Goal: Task Accomplishment & Management: Use online tool/utility

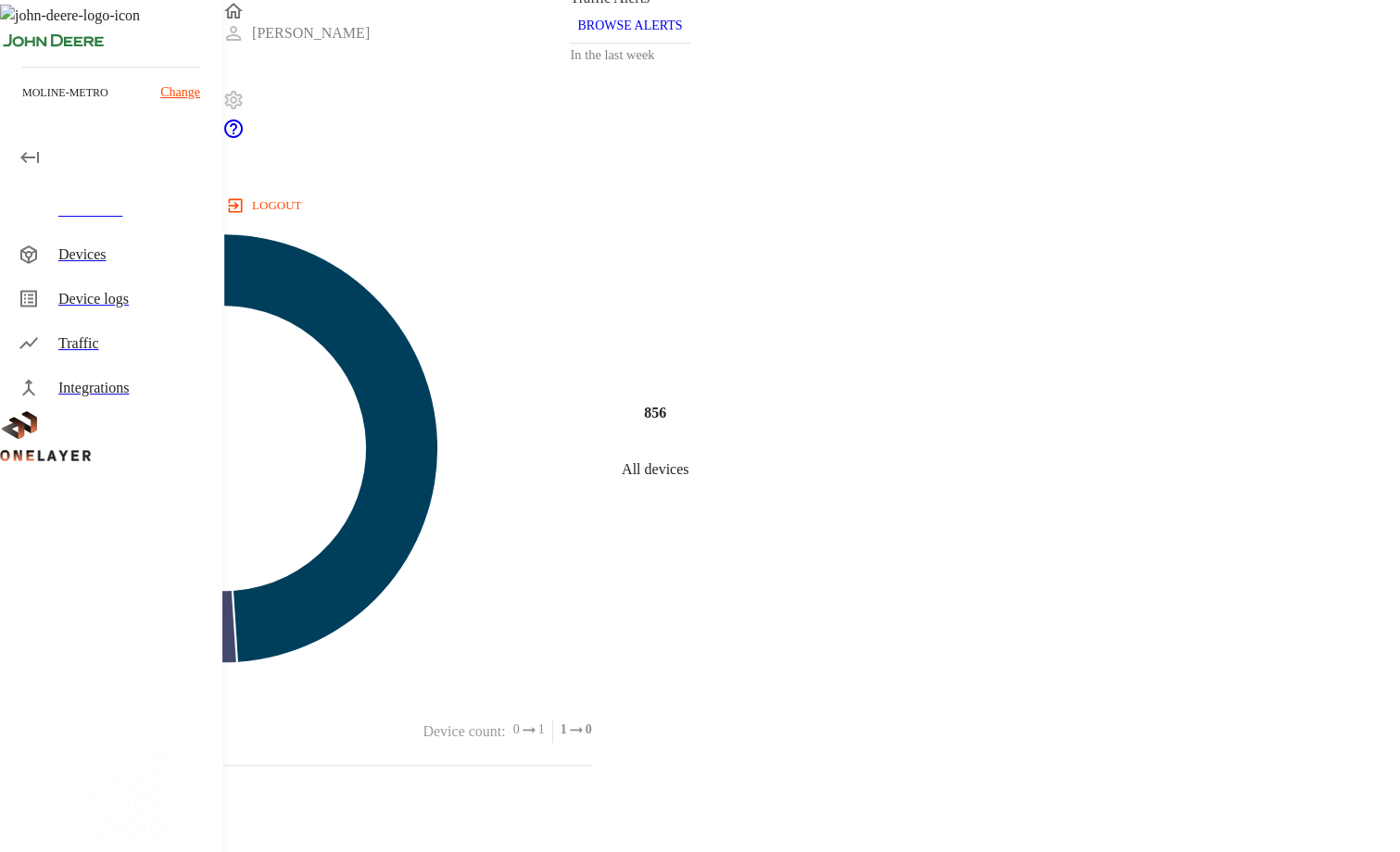
scroll to position [5430, 0]
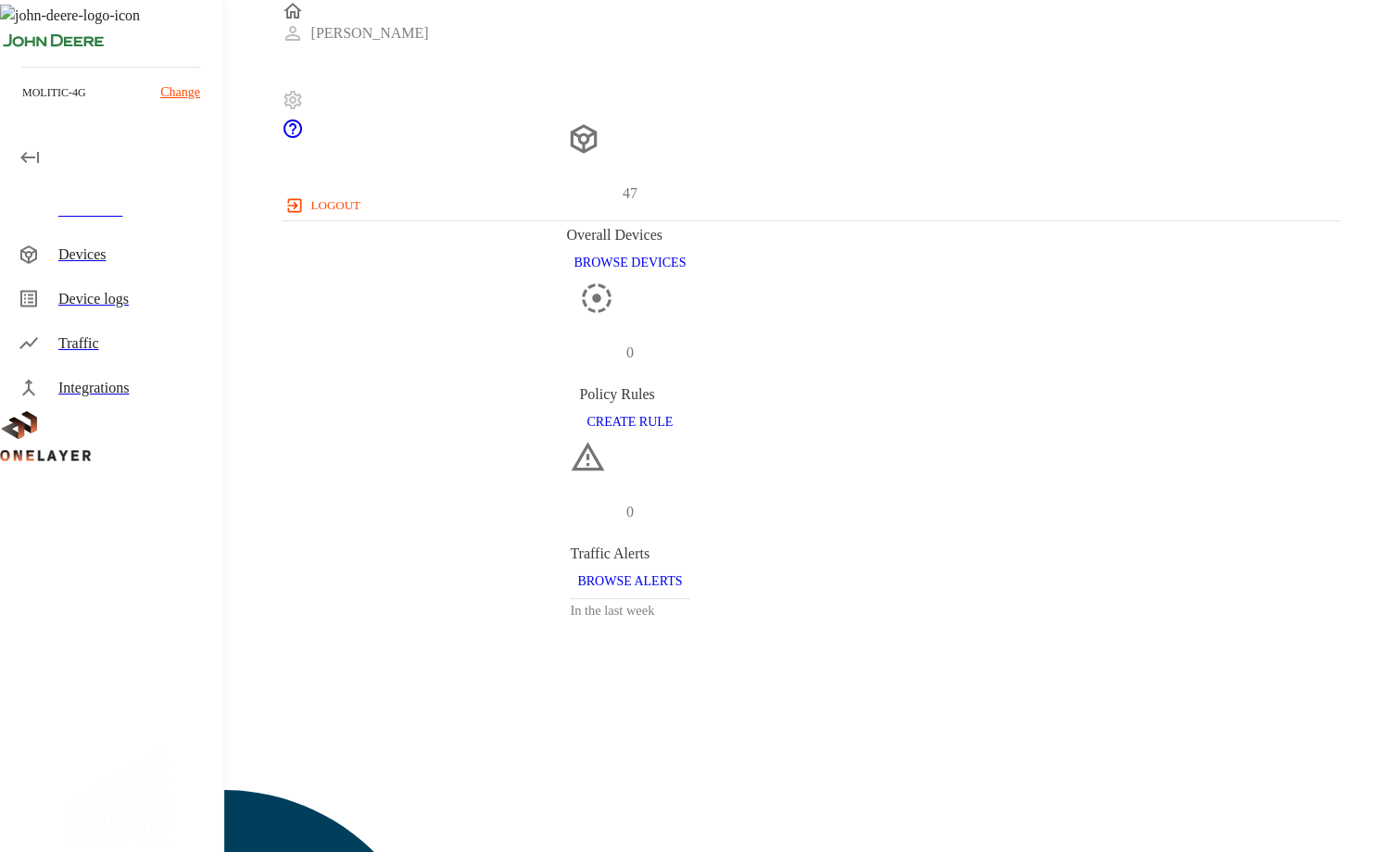
click at [89, 256] on div "Devices" at bounding box center [133, 255] width 149 height 22
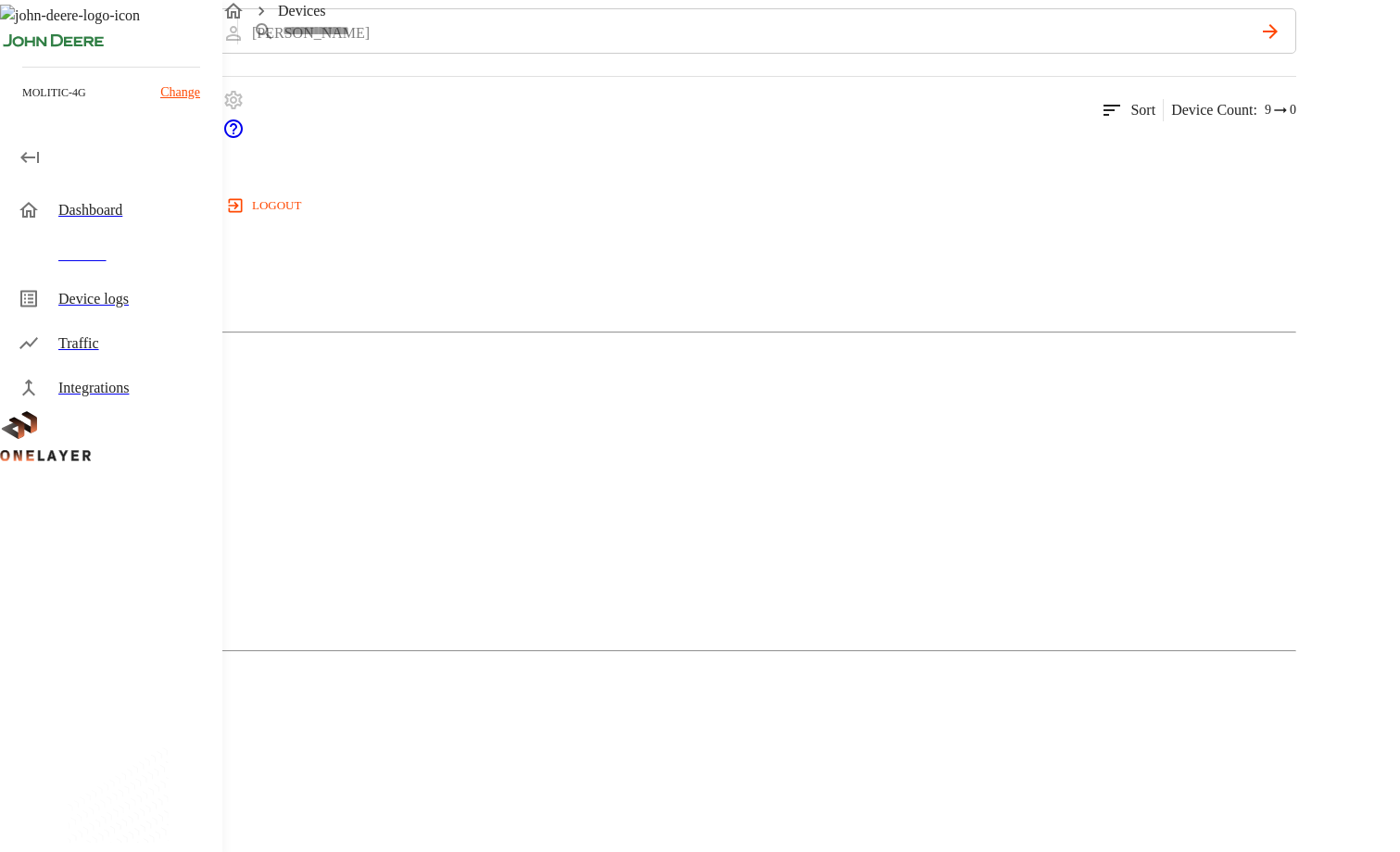
scroll to position [92, 0]
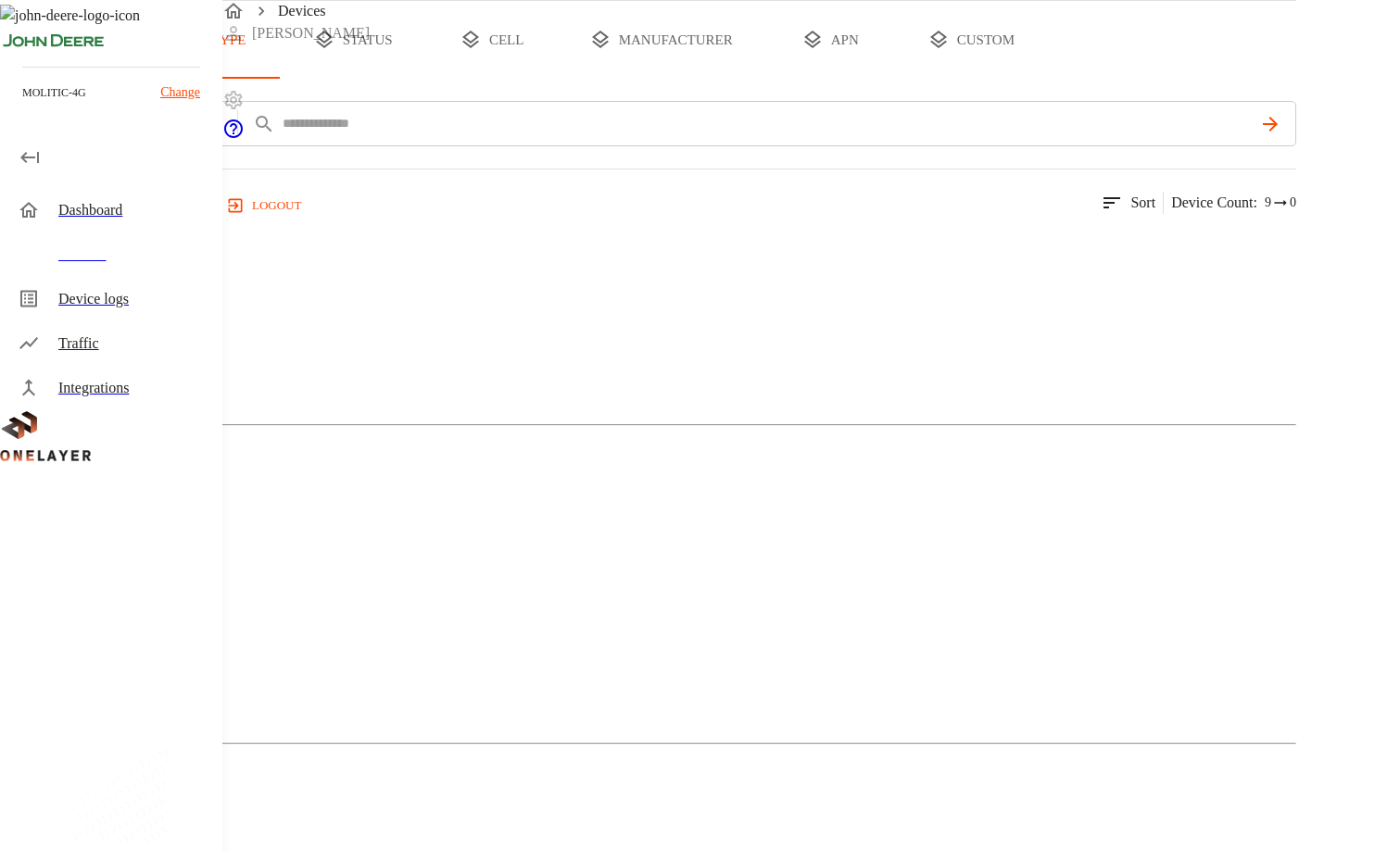
click at [145, 78] on button "all devices" at bounding box center [72, 40] width 145 height 77
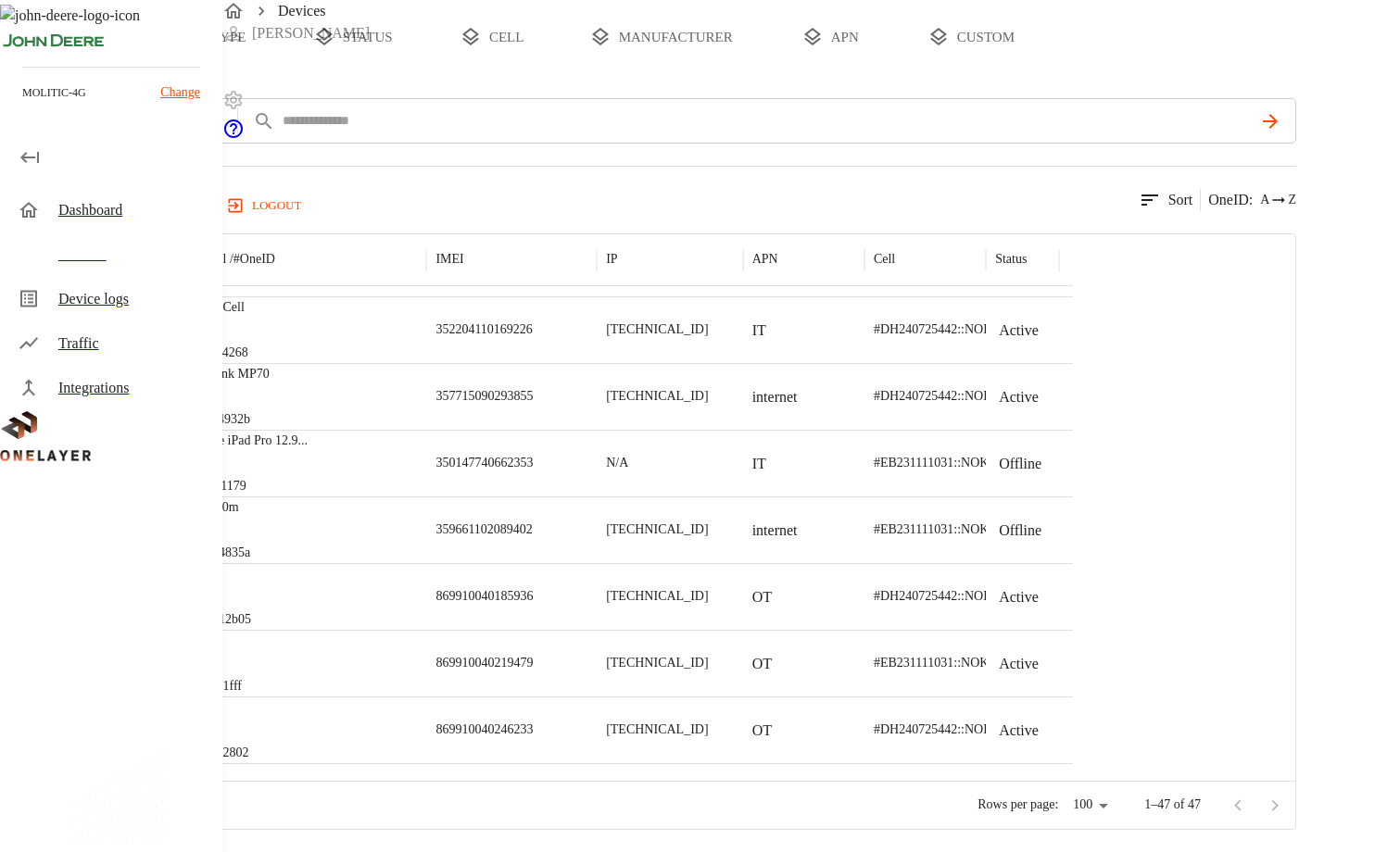
scroll to position [0, 0]
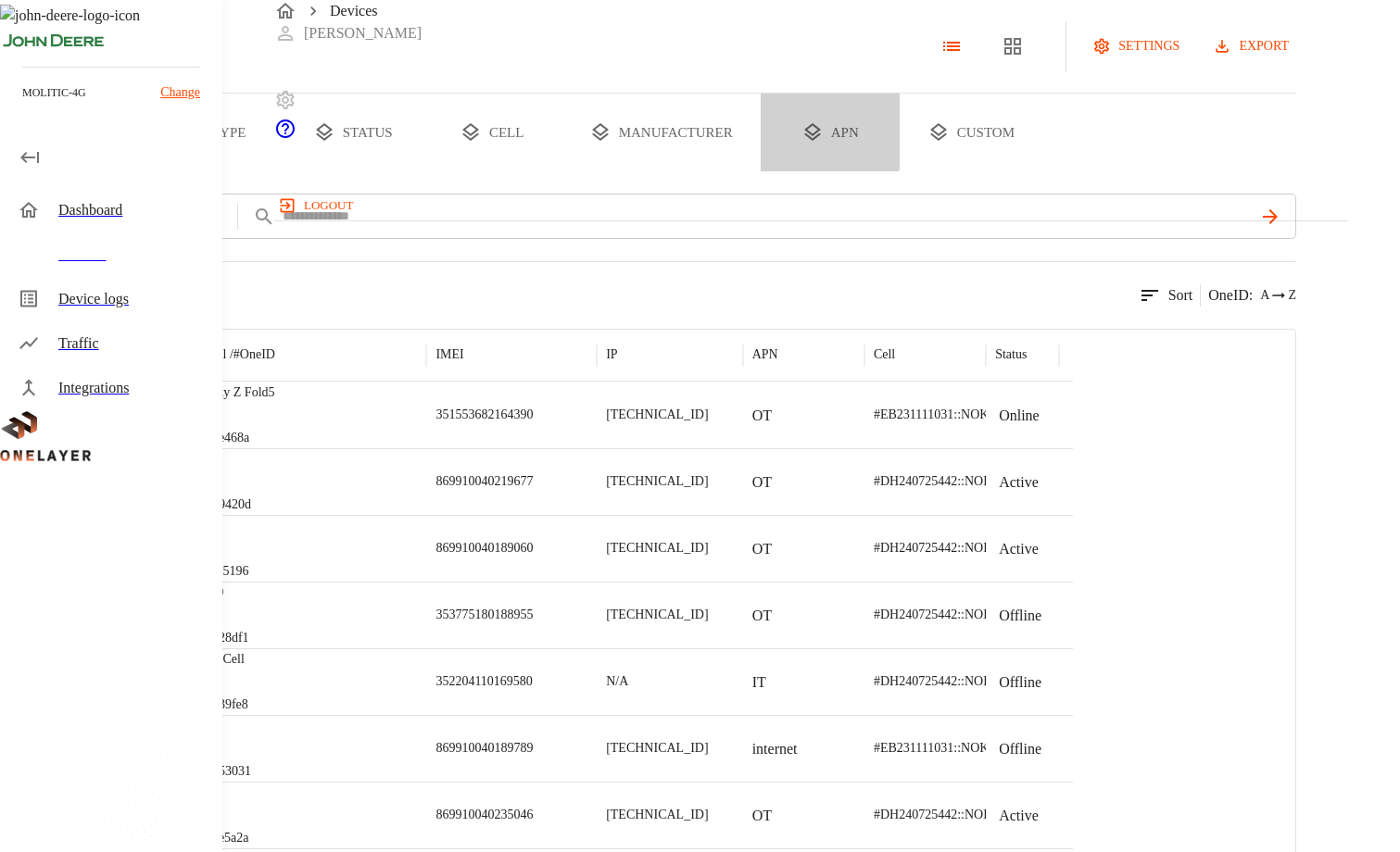
click at [900, 172] on button "apn" at bounding box center [830, 132] width 139 height 77
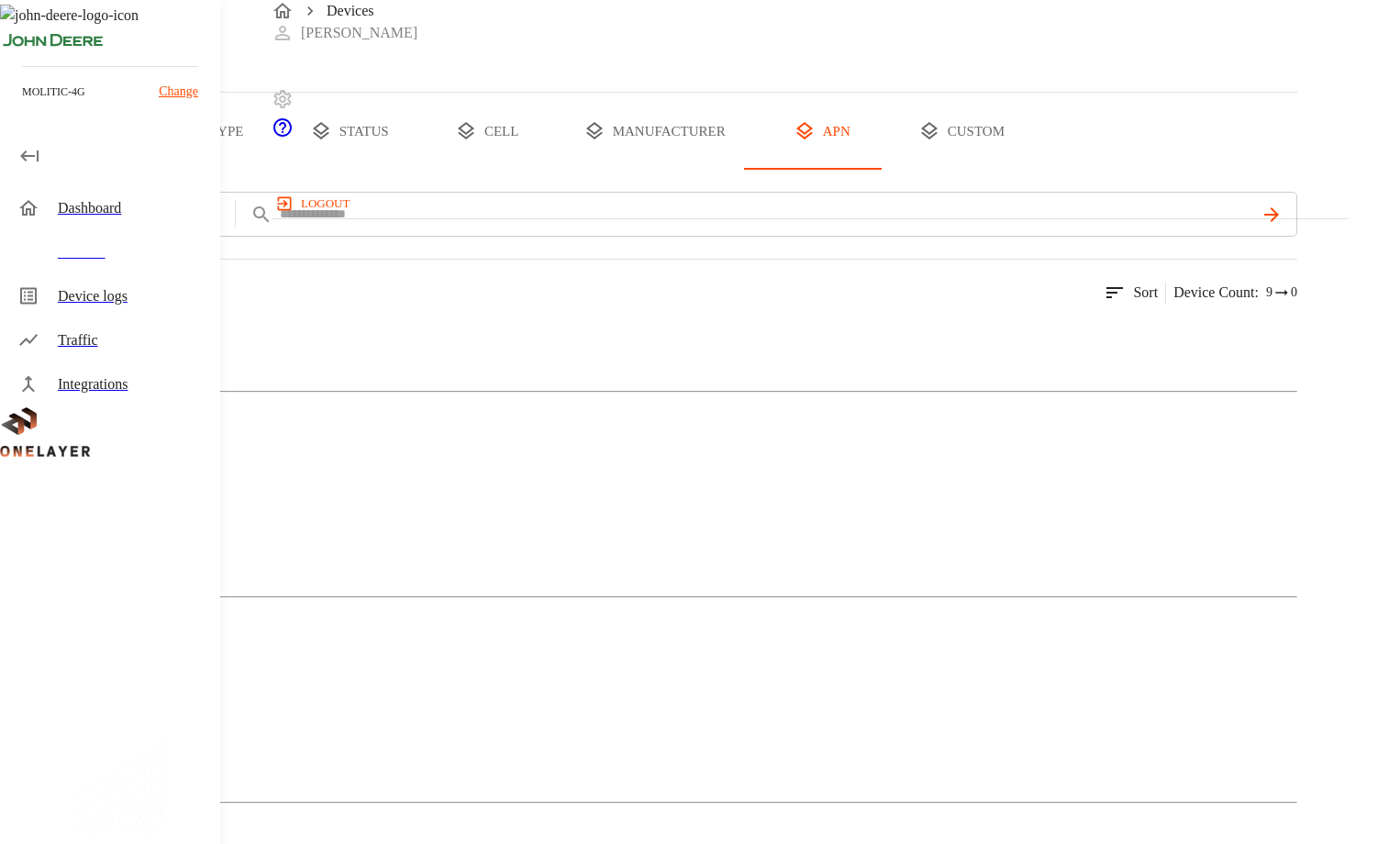
click at [901, 722] on p "internet" at bounding box center [648, 733] width 1297 height 22
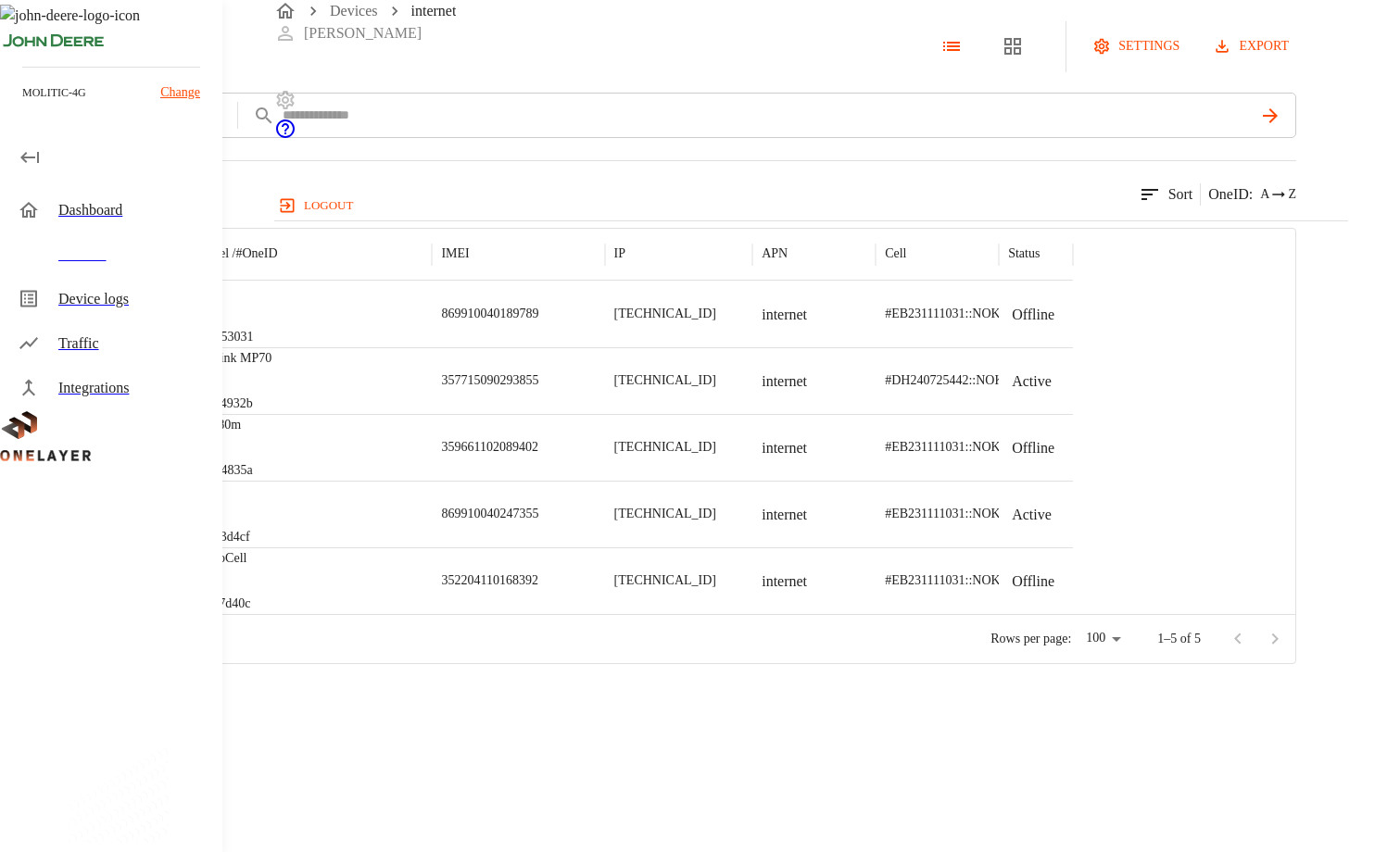
click at [109, 215] on div "Dashboard" at bounding box center [133, 210] width 149 height 22
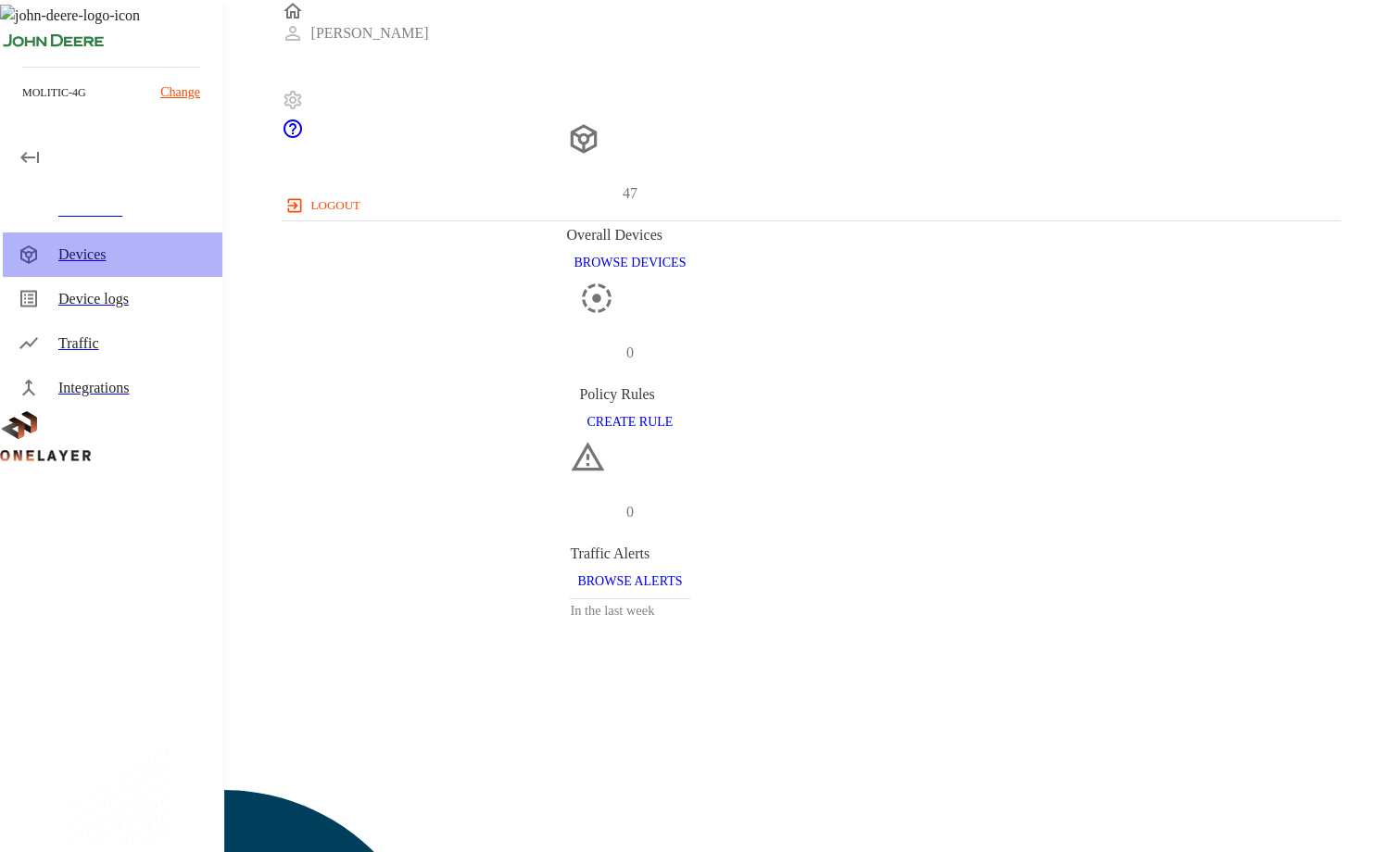
click at [89, 251] on div "Devices" at bounding box center [133, 255] width 149 height 22
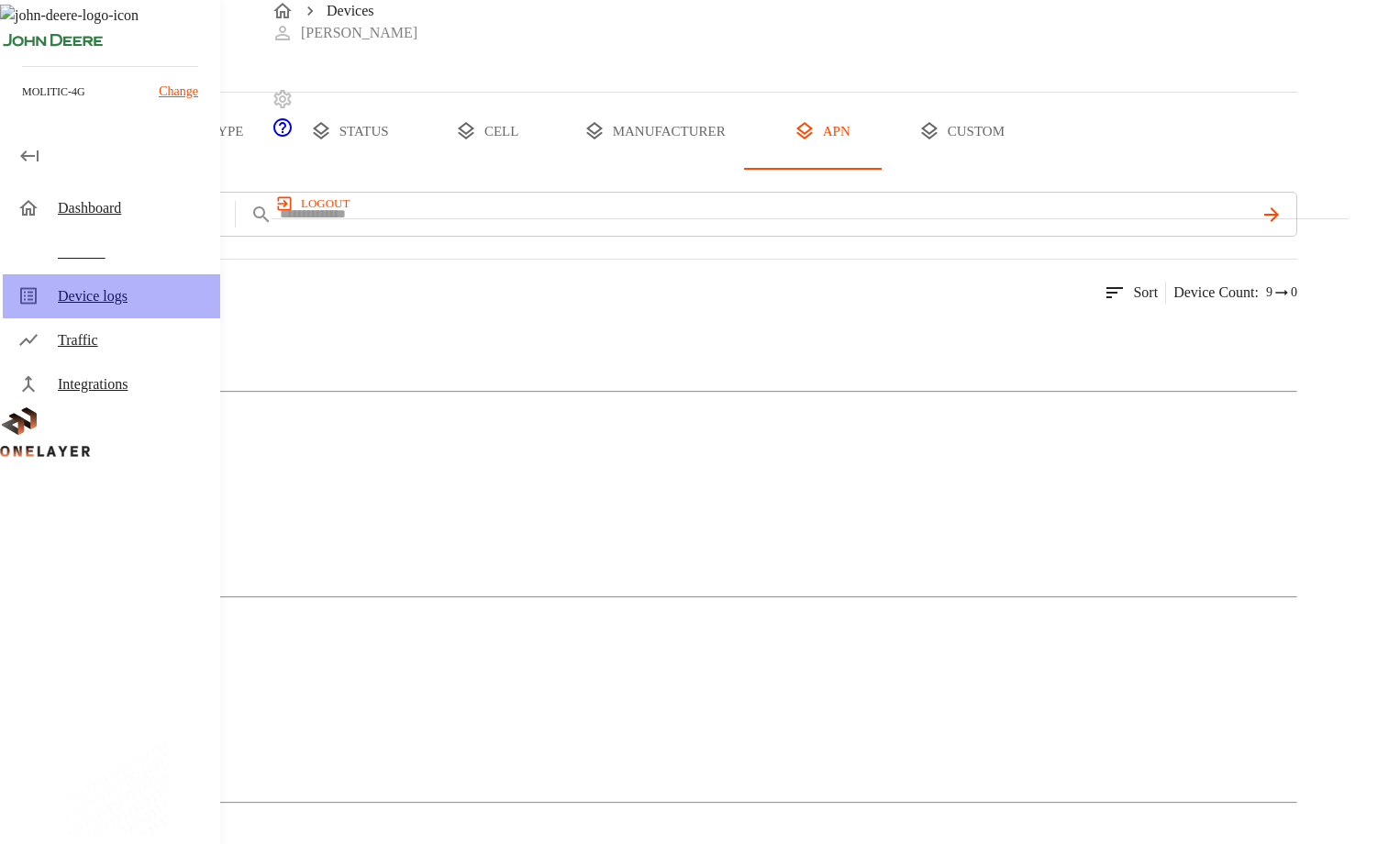
click at [89, 306] on div "Device logs" at bounding box center [132, 296] width 147 height 22
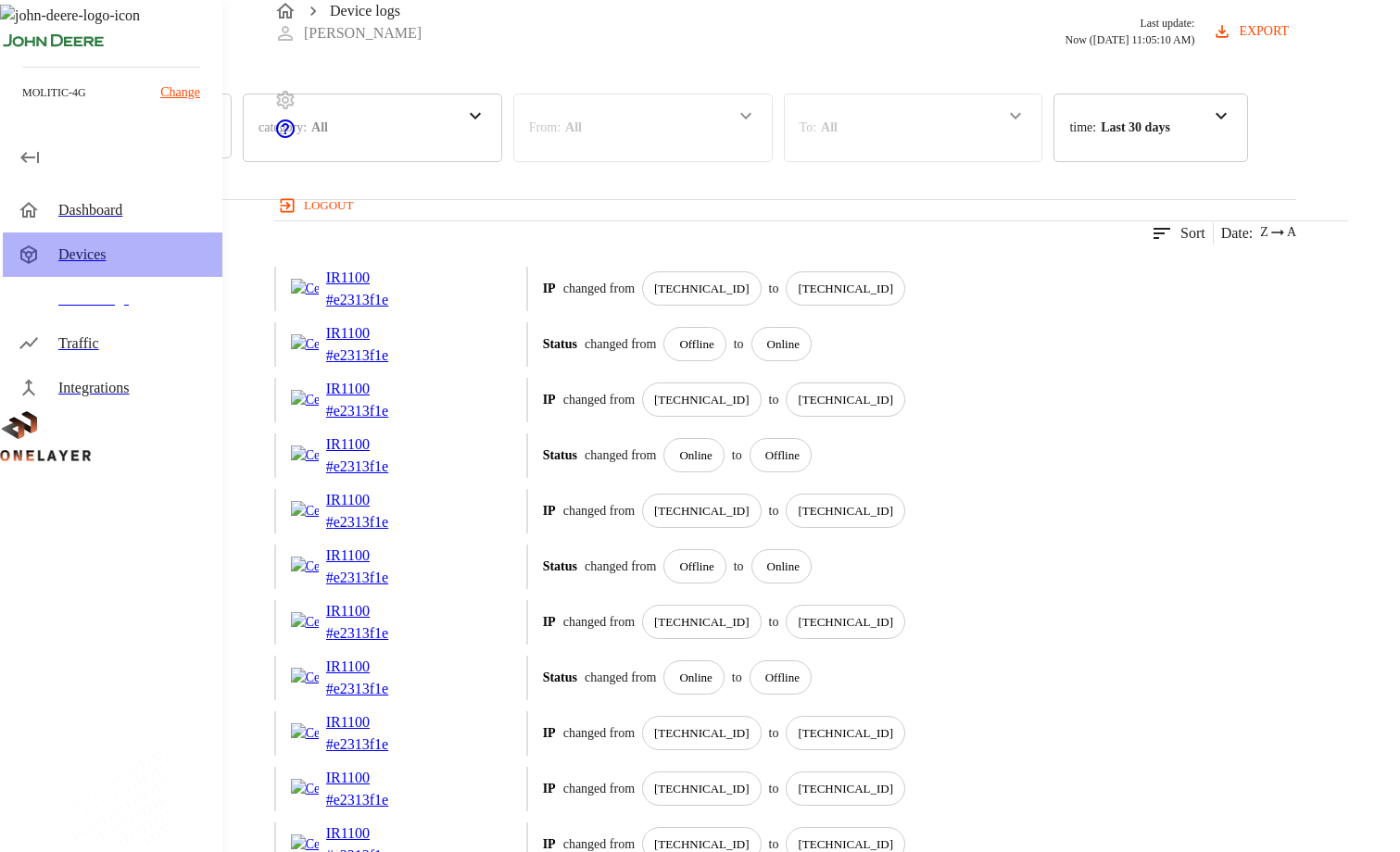
click at [95, 267] on div "Devices" at bounding box center [112, 254] width 219 height 45
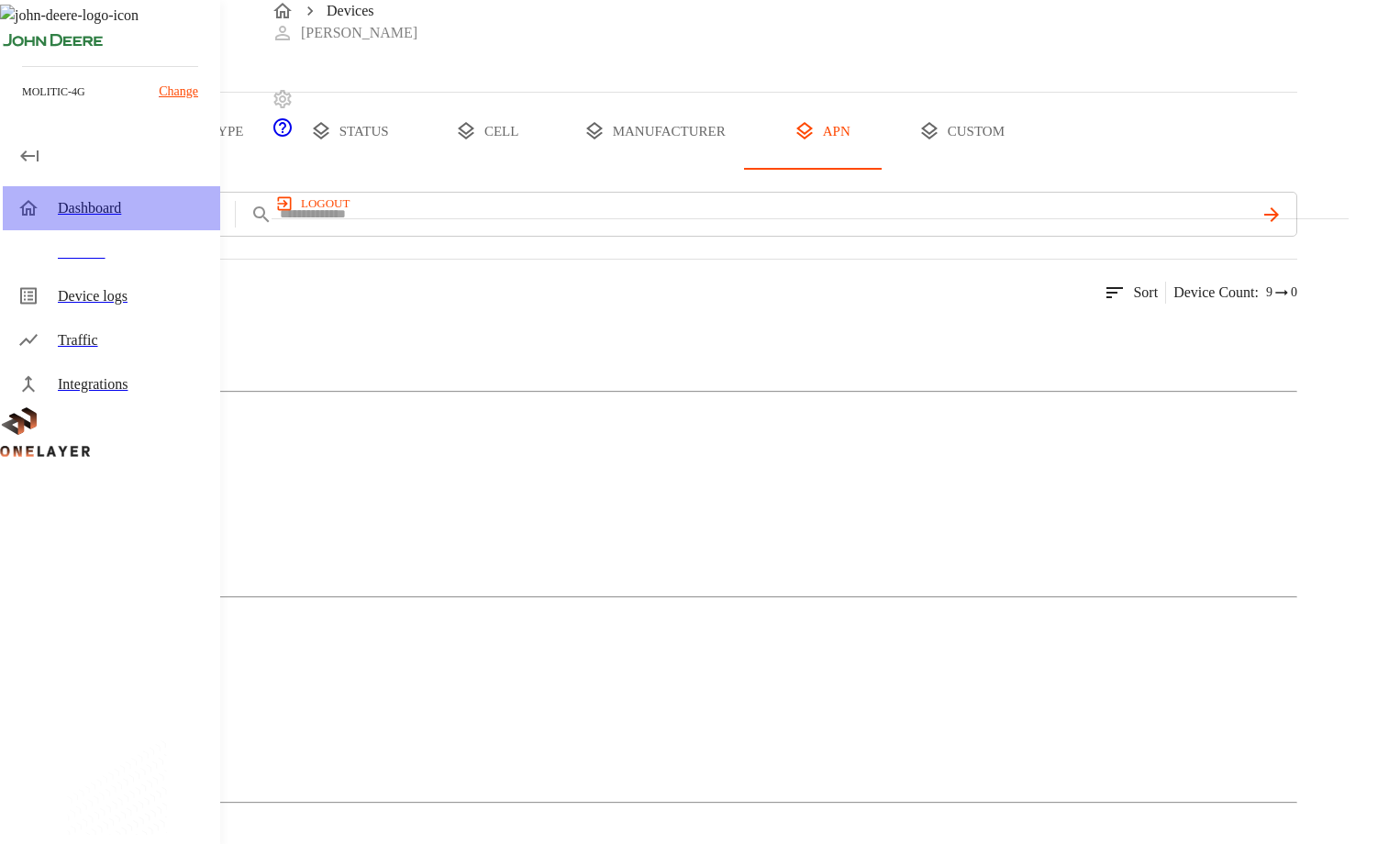
click at [95, 215] on div "Dashboard" at bounding box center [132, 208] width 147 height 22
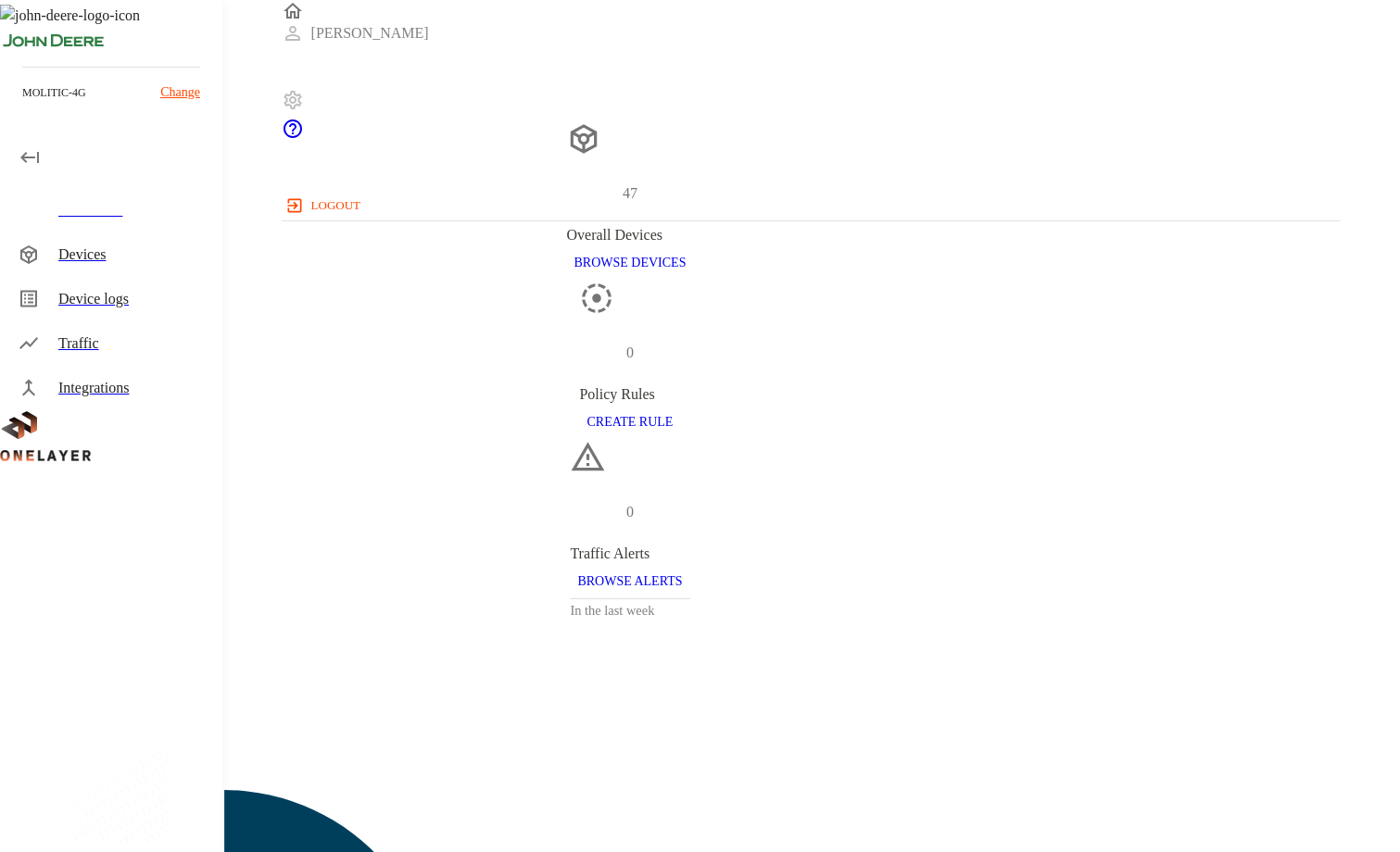
click at [172, 91] on p "Change" at bounding box center [181, 92] width 40 height 20
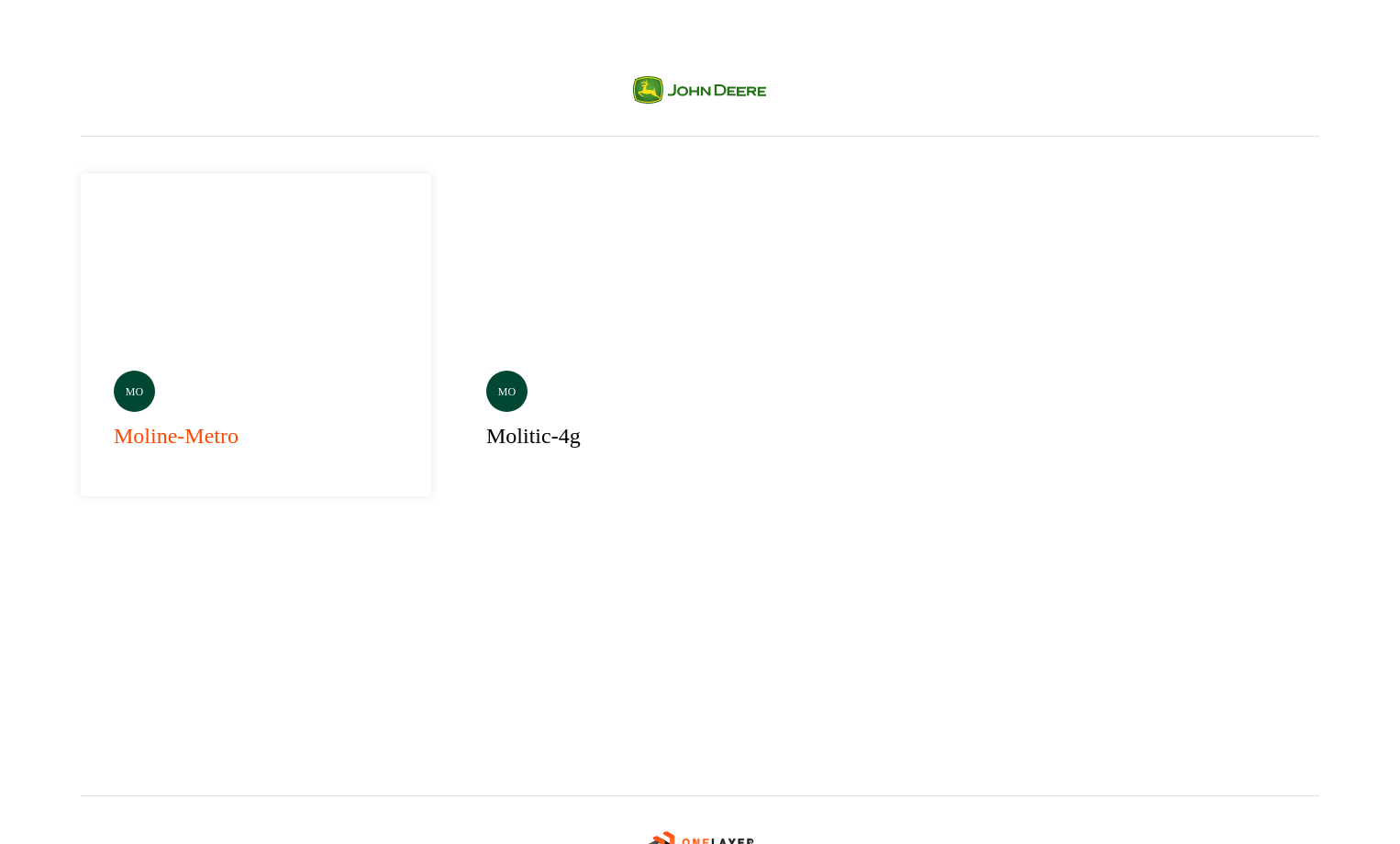
click at [229, 275] on div "mo moline-metro" at bounding box center [255, 334] width 351 height 323
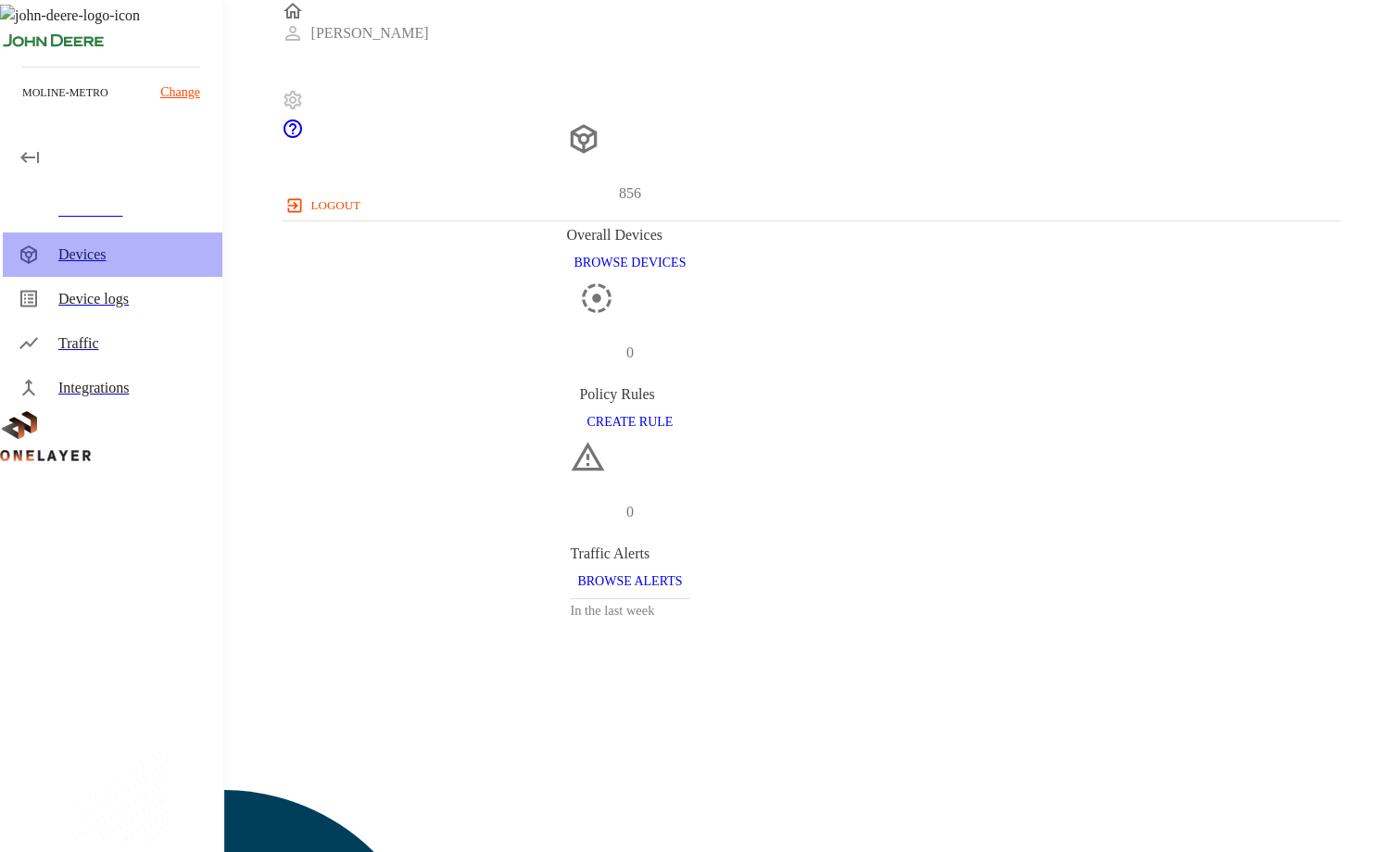
click at [98, 259] on div "Devices" at bounding box center [133, 255] width 149 height 22
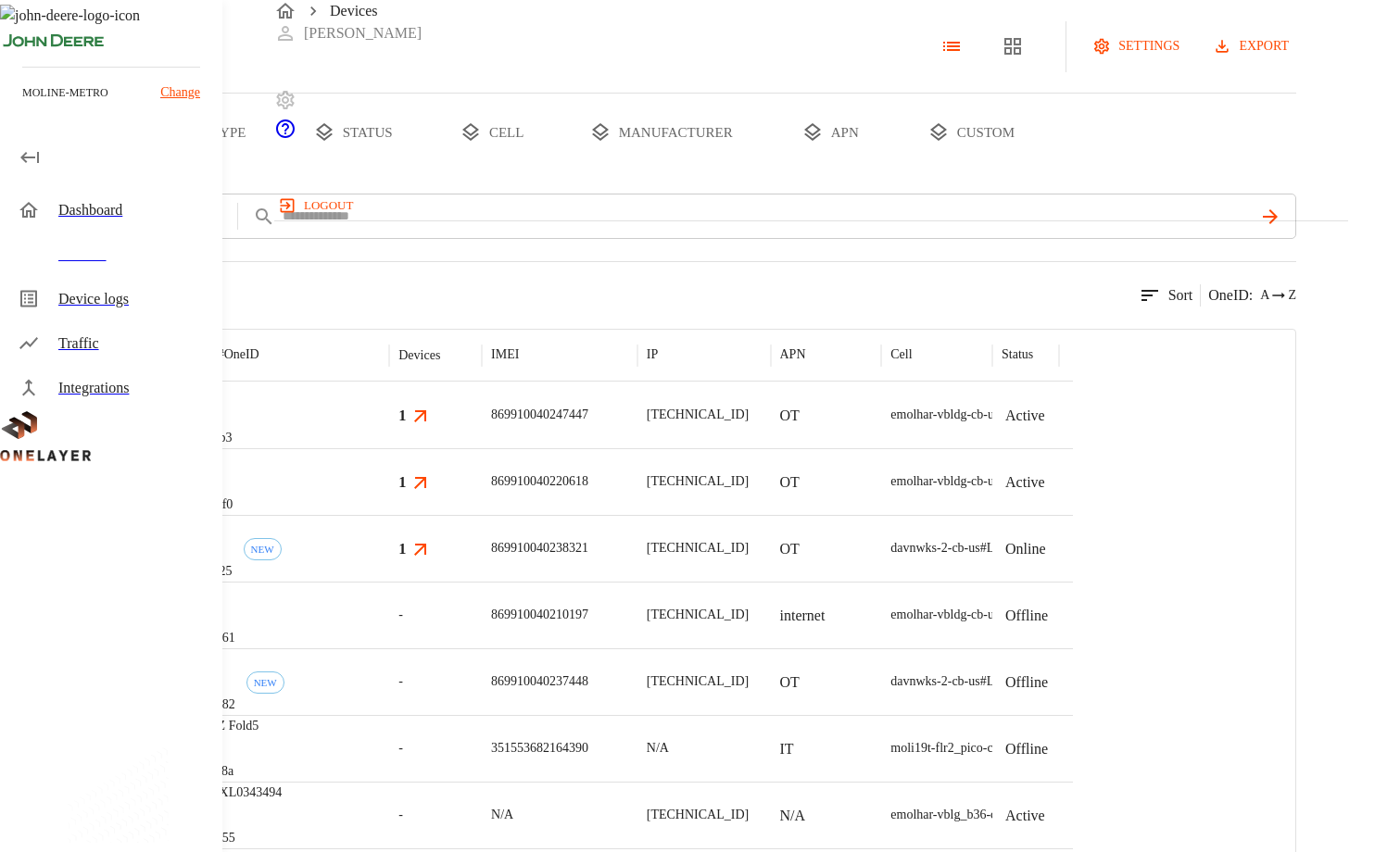
click at [1296, 63] on button "export" at bounding box center [1253, 47] width 87 height 35
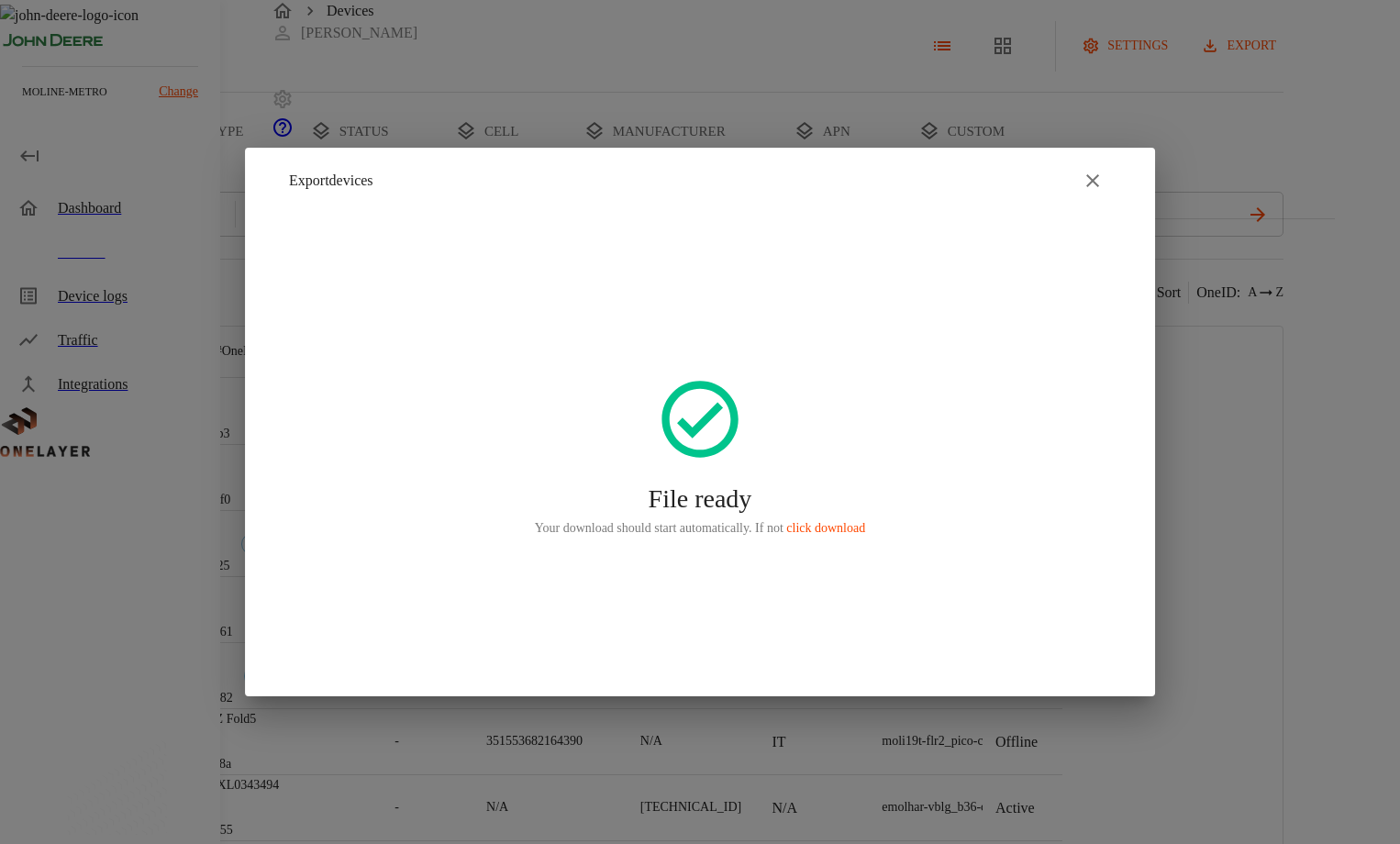
click at [1089, 181] on icon "button" at bounding box center [1092, 181] width 22 height 22
